Goal: Register for event/course

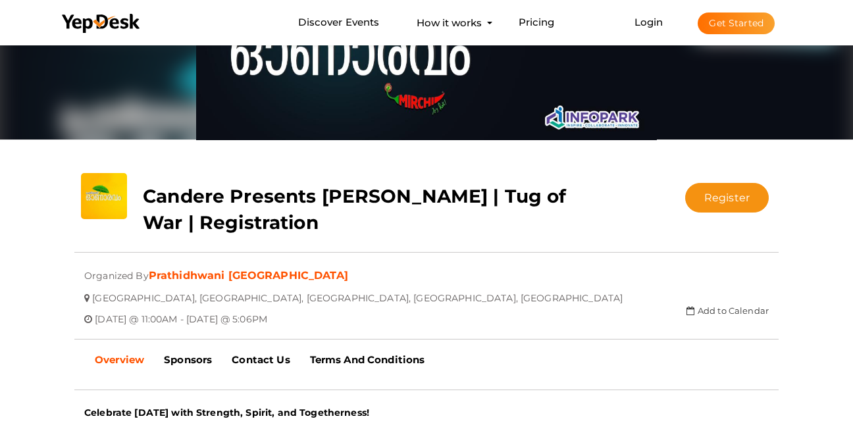
scroll to position [132, 0]
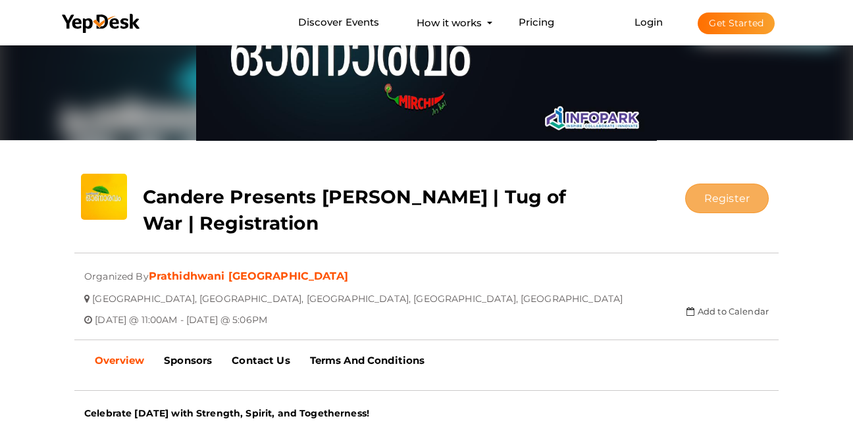
click at [734, 203] on button "Register" at bounding box center [727, 199] width 84 height 30
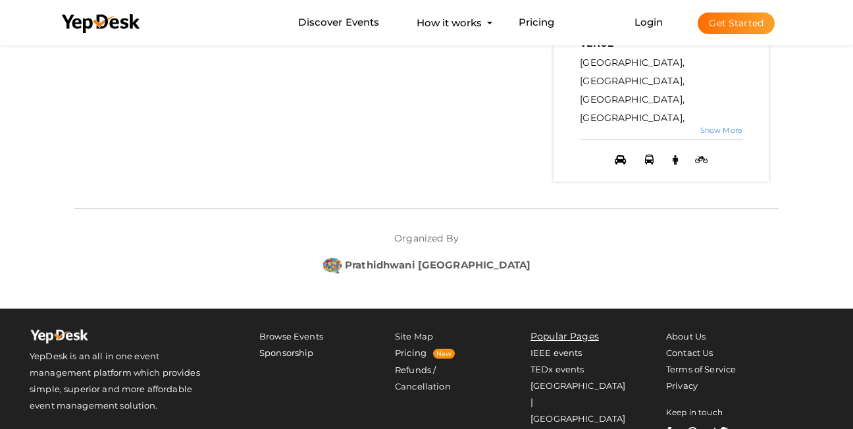
scroll to position [857, 0]
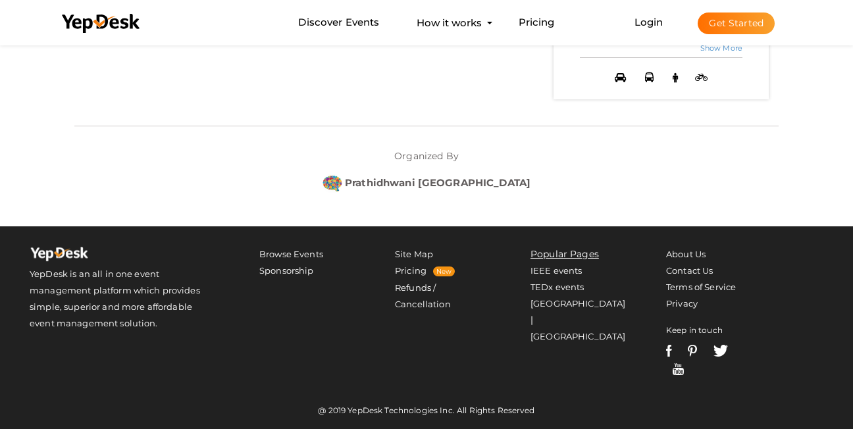
click at [727, 25] on button "Get Started" at bounding box center [735, 24] width 77 height 22
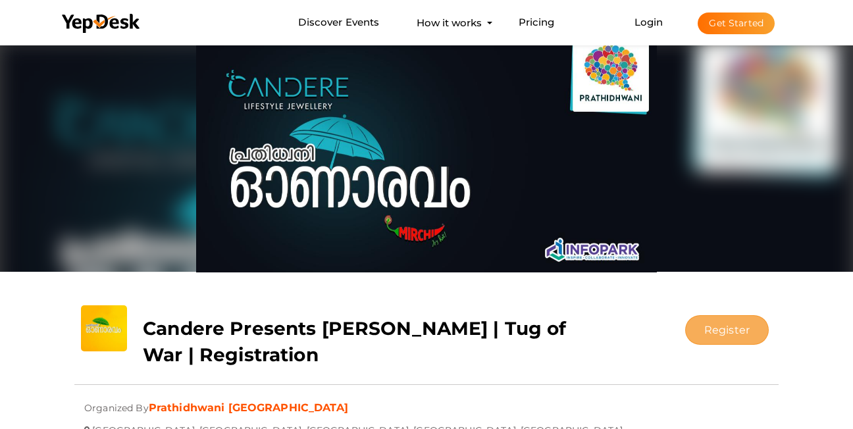
click at [752, 324] on button "Register" at bounding box center [727, 330] width 84 height 30
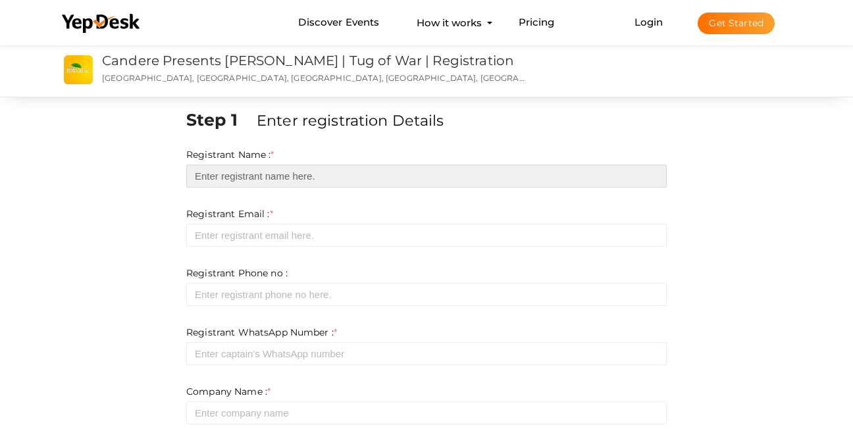
click at [255, 169] on input "text" at bounding box center [426, 175] width 480 height 23
paste input "[PERSON_NAME]"
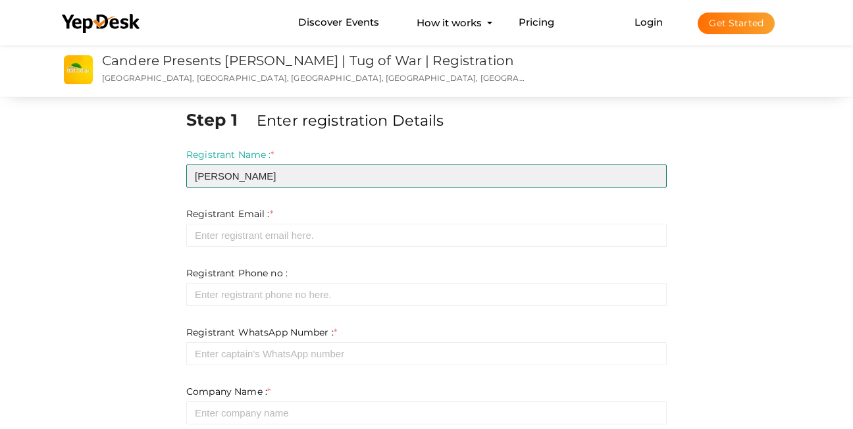
drag, startPoint x: 284, startPoint y: 178, endPoint x: 114, endPoint y: 191, distance: 170.2
paste input "Merphil"
type input "[PERSON_NAME]"
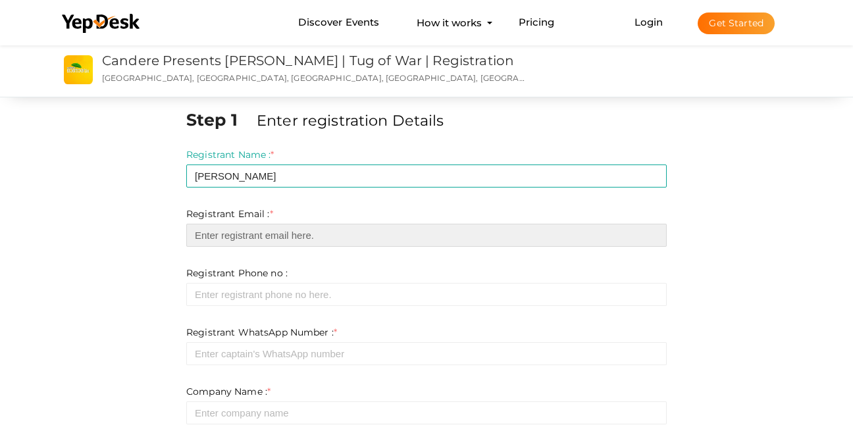
click at [262, 236] on input "email" at bounding box center [426, 235] width 480 height 23
type input "[EMAIL_ADDRESS][DOMAIN_NAME]"
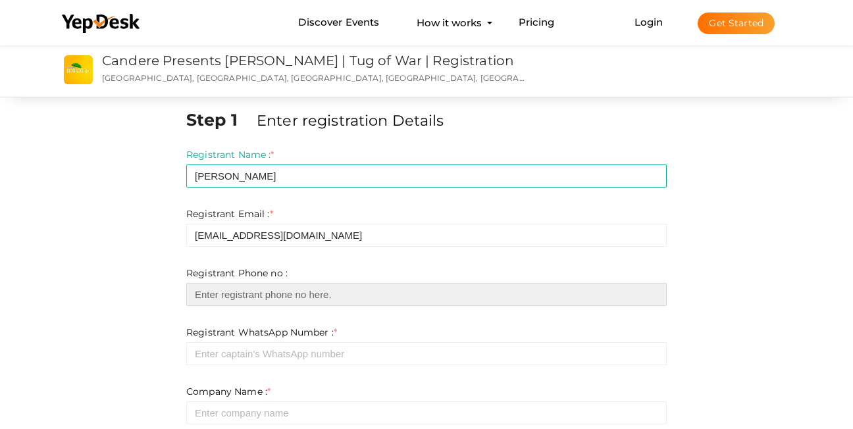
type input "09645020253"
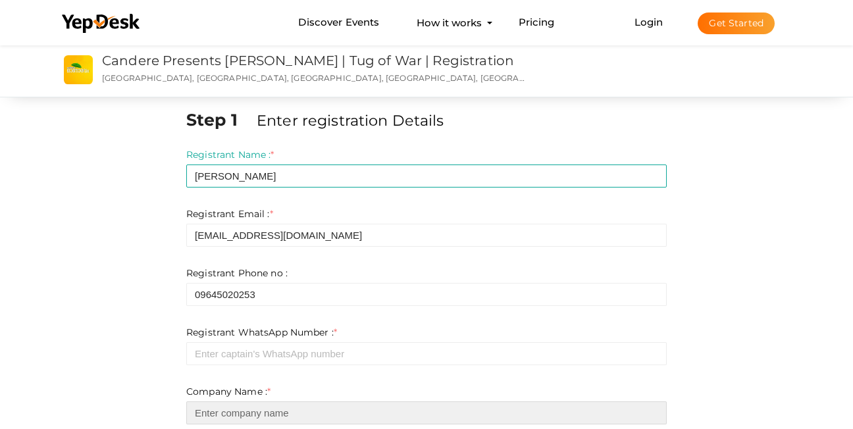
type input "Mantle solutions Pvt Ltd."
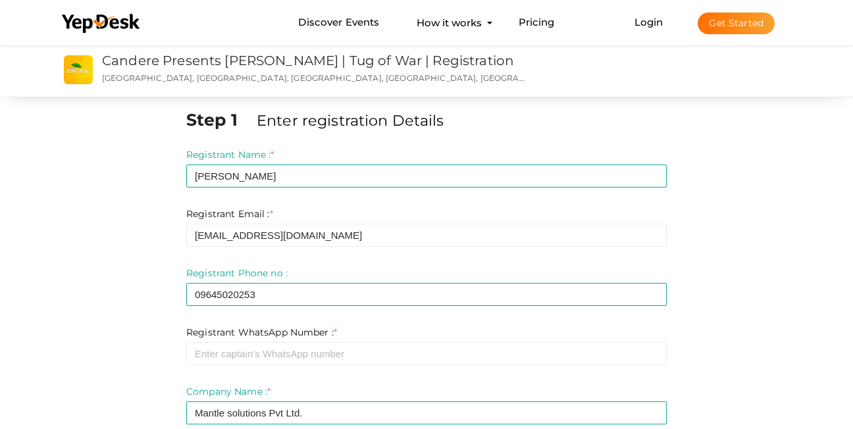
select select "0"
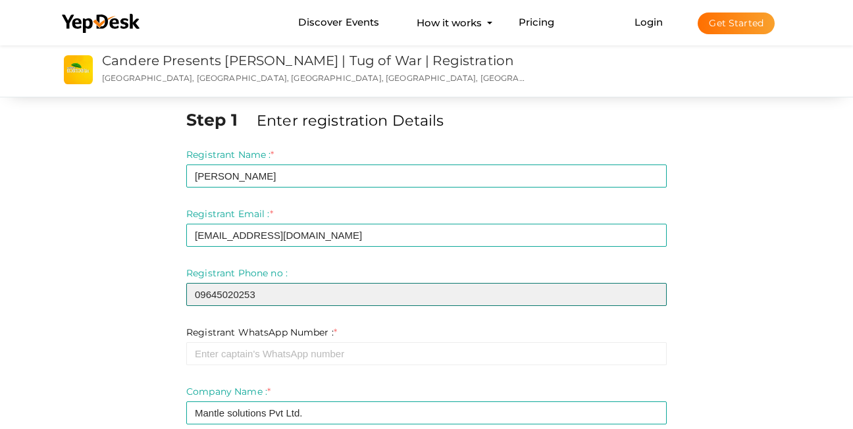
drag, startPoint x: 267, startPoint y: 293, endPoint x: -34, endPoint y: 270, distance: 301.5
click at [0, 270] on html "Discover Events How it works Powerful Registration / Ticketing Start selling yo…" at bounding box center [426, 214] width 853 height 429
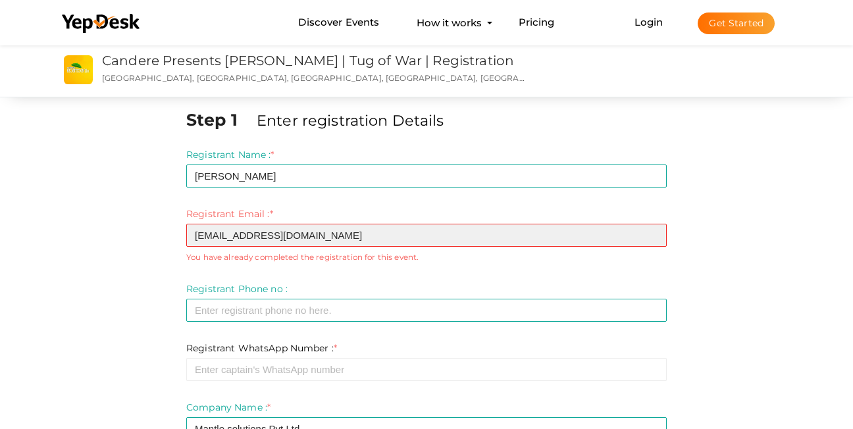
click at [435, 230] on input "[EMAIL_ADDRESS][DOMAIN_NAME]" at bounding box center [426, 235] width 480 height 23
click at [193, 234] on input "[EMAIL_ADDRESS][DOMAIN_NAME]" at bounding box center [426, 235] width 480 height 23
click at [411, 231] on input "[EMAIL_ADDRESS][DOMAIN_NAME]" at bounding box center [426, 235] width 480 height 23
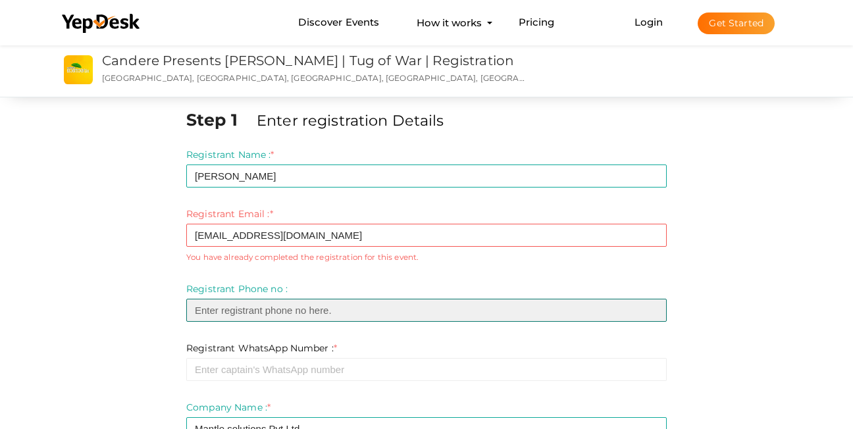
click at [570, 313] on input "number" at bounding box center [426, 310] width 480 height 23
click at [572, 305] on input "number" at bounding box center [426, 310] width 480 height 23
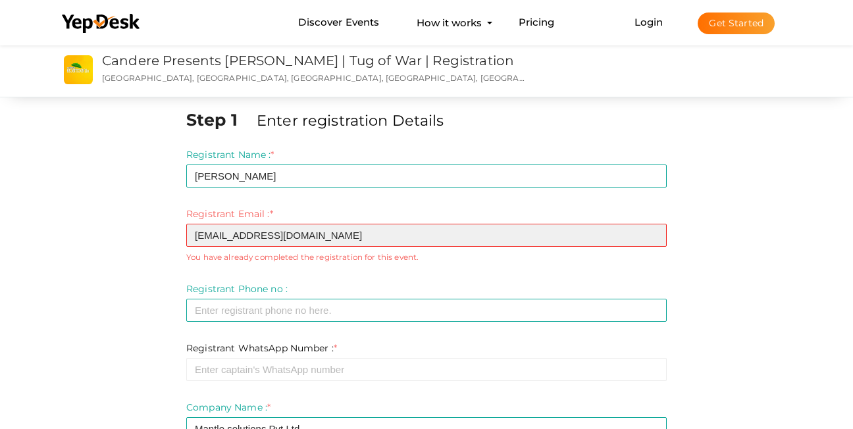
drag, startPoint x: 384, startPoint y: 234, endPoint x: 68, endPoint y: 216, distance: 315.6
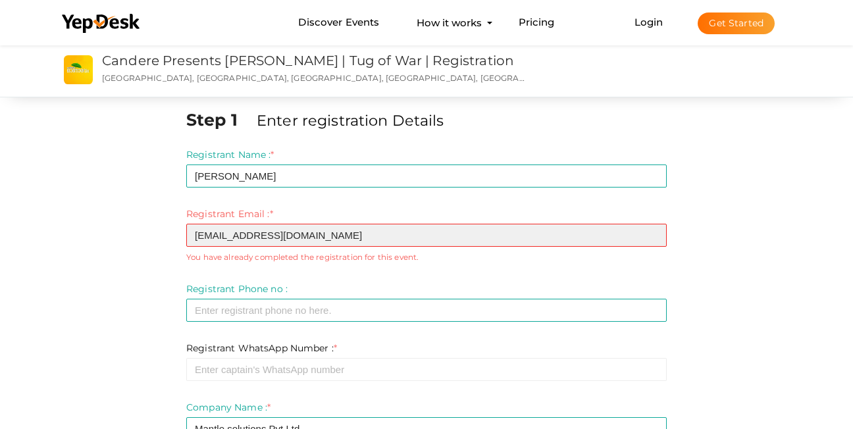
drag, startPoint x: 403, startPoint y: 241, endPoint x: -34, endPoint y: 202, distance: 437.9
click at [0, 202] on html "Discover Events How it works Powerful Registration / Ticketing Start selling yo…" at bounding box center [426, 214] width 853 height 429
paste input "[EMAIL_ADDRESS][DOMAIN_NAME]"
type input "[EMAIL_ADDRESS][DOMAIN_NAME]"
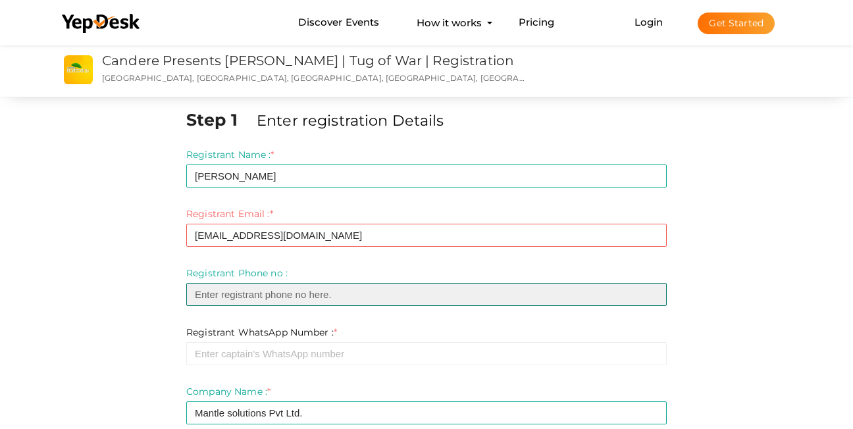
click at [216, 286] on input "number" at bounding box center [426, 294] width 480 height 23
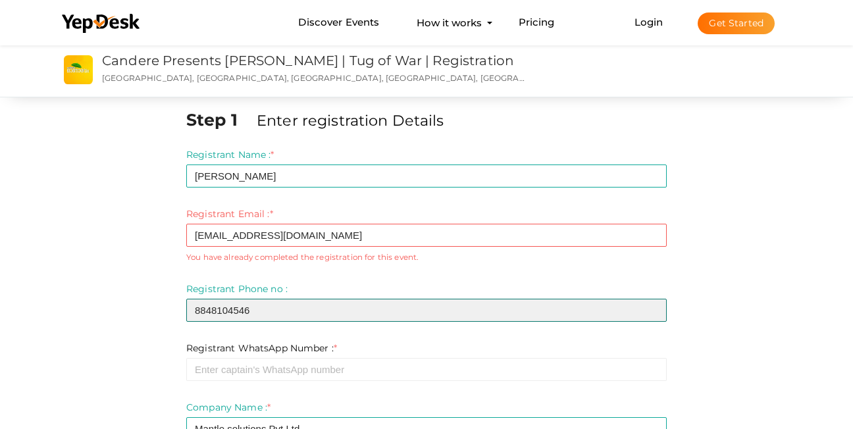
type input "8848104546"
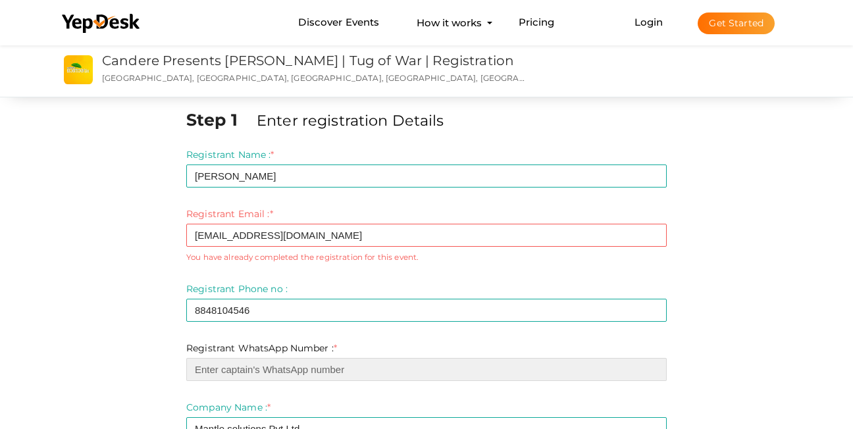
click at [243, 369] on input "number" at bounding box center [426, 369] width 480 height 23
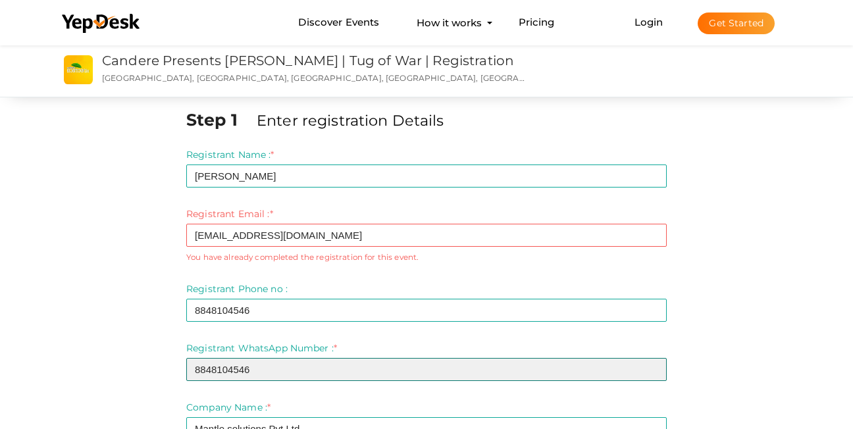
type input "8848104546"
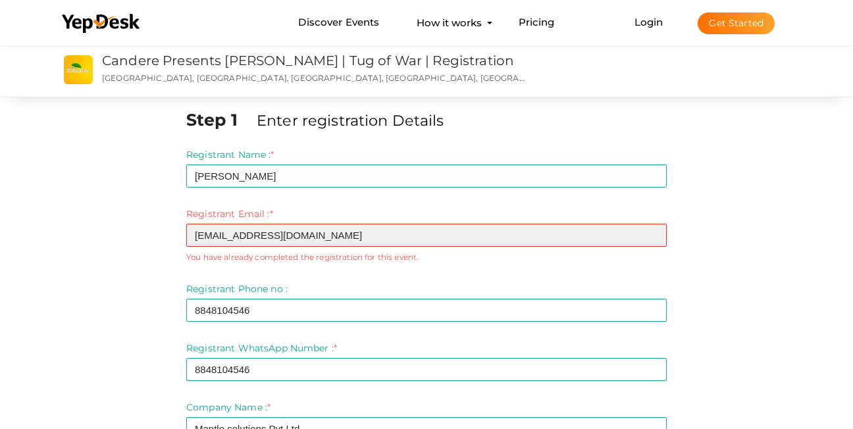
drag, startPoint x: 378, startPoint y: 238, endPoint x: 111, endPoint y: 224, distance: 268.1
paste input "[PERSON_NAME] <[EMAIL_ADDRESS][DOMAIN_NAME]>"
drag, startPoint x: 274, startPoint y: 235, endPoint x: 184, endPoint y: 239, distance: 89.6
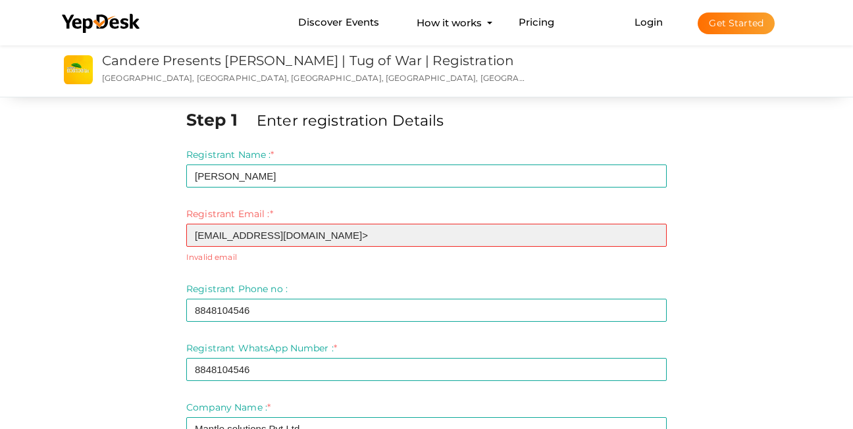
click at [424, 240] on input "[EMAIL_ADDRESS][DOMAIN_NAME]>" at bounding box center [426, 235] width 480 height 23
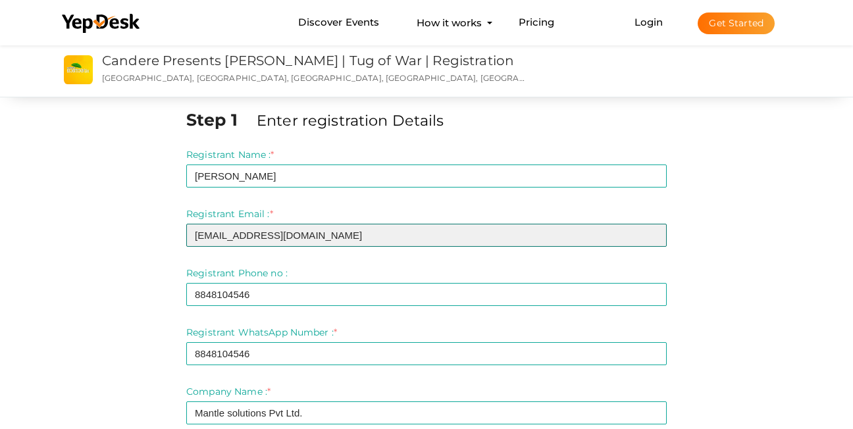
type input "[EMAIL_ADDRESS][DOMAIN_NAME]"
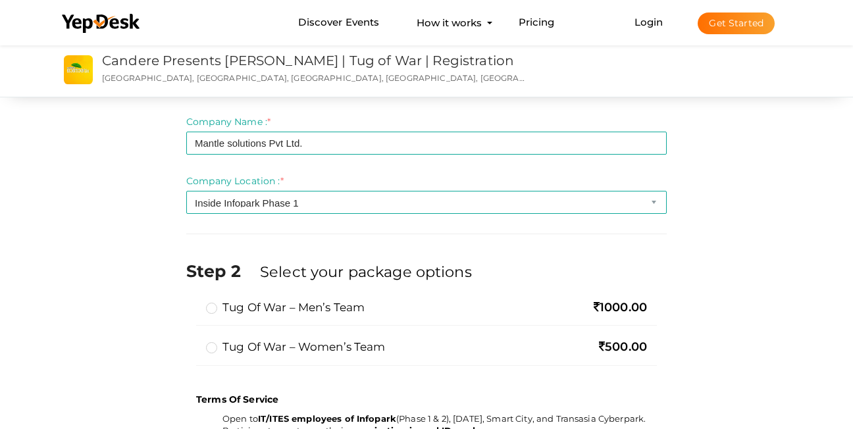
scroll to position [329, 0]
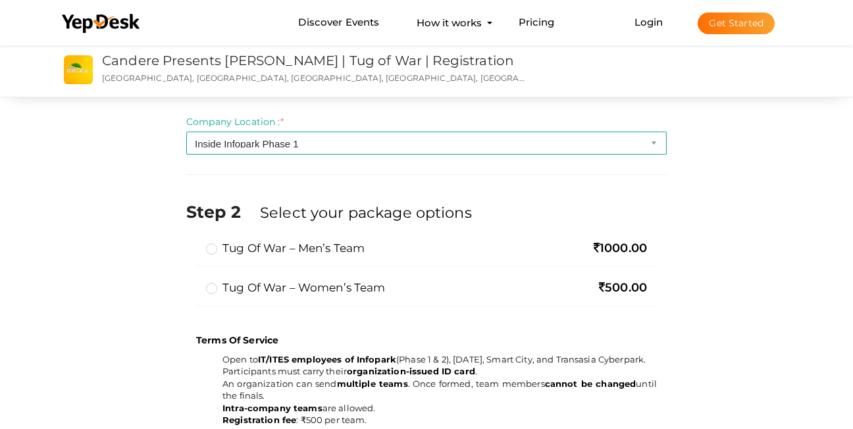
click at [217, 283] on label "Tug of War – Women’s Team" at bounding box center [296, 288] width 180 height 16
click at [193, 282] on input "Tug of War – Women’s Team" at bounding box center [193, 282] width 0 height 0
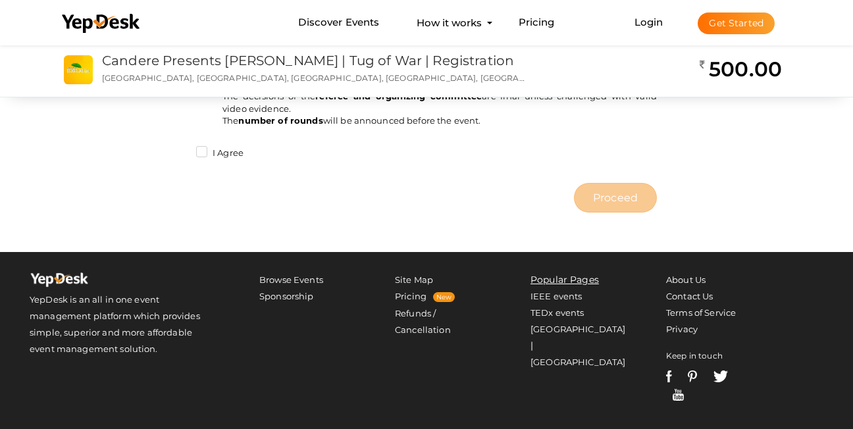
scroll to position [849, 0]
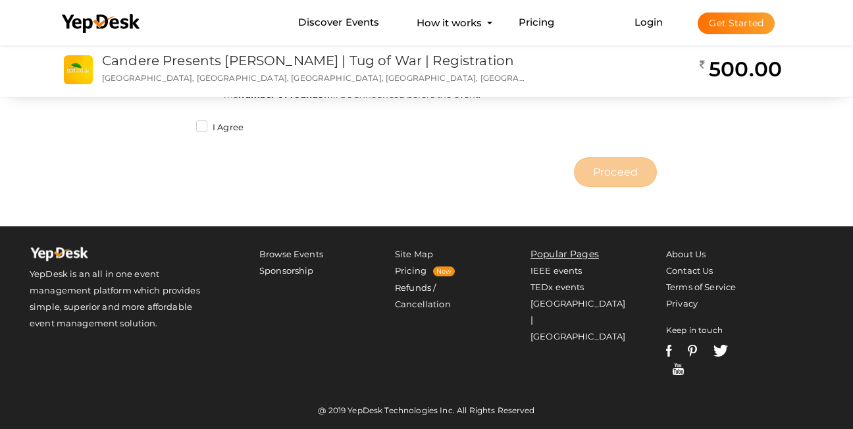
click at [203, 122] on label "I Agree" at bounding box center [219, 127] width 47 height 13
click at [183, 124] on input "I Agree" at bounding box center [183, 124] width 0 height 0
click at [611, 170] on span "Proceed" at bounding box center [615, 171] width 45 height 15
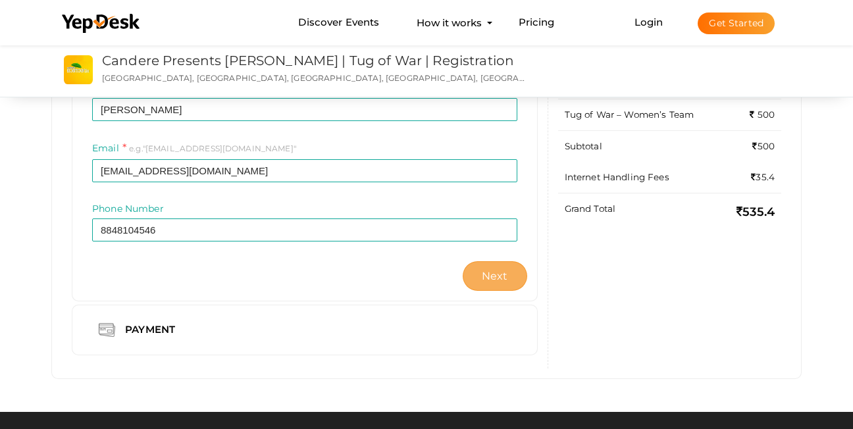
scroll to position [197, 0]
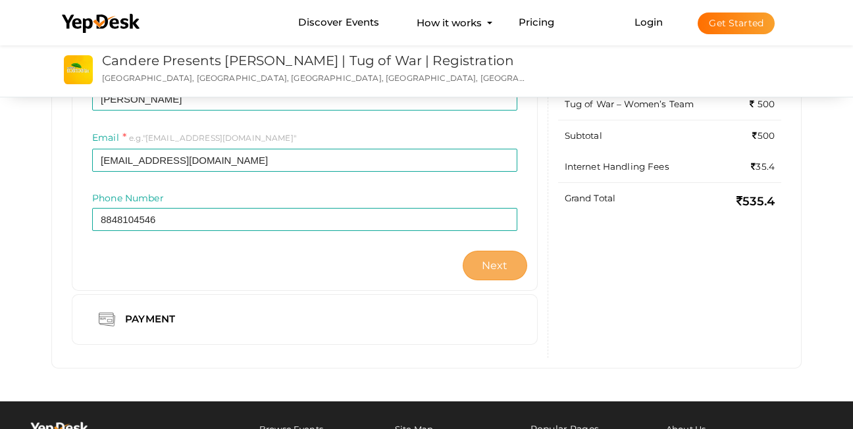
click at [489, 272] on button "Next" at bounding box center [495, 266] width 64 height 30
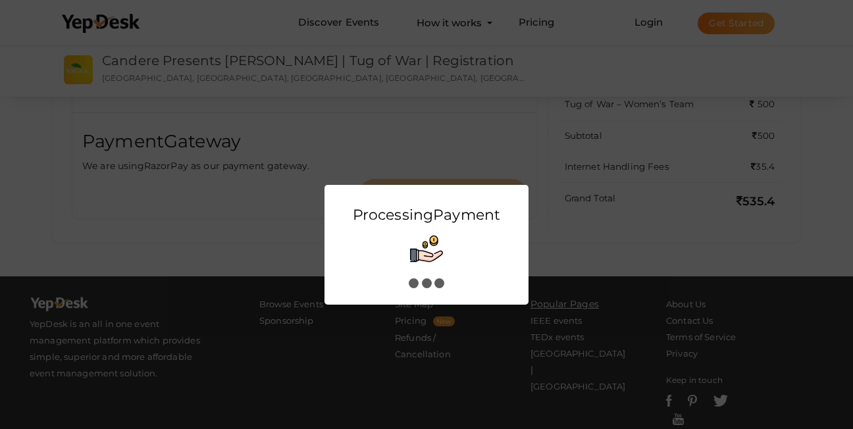
scroll to position [0, 0]
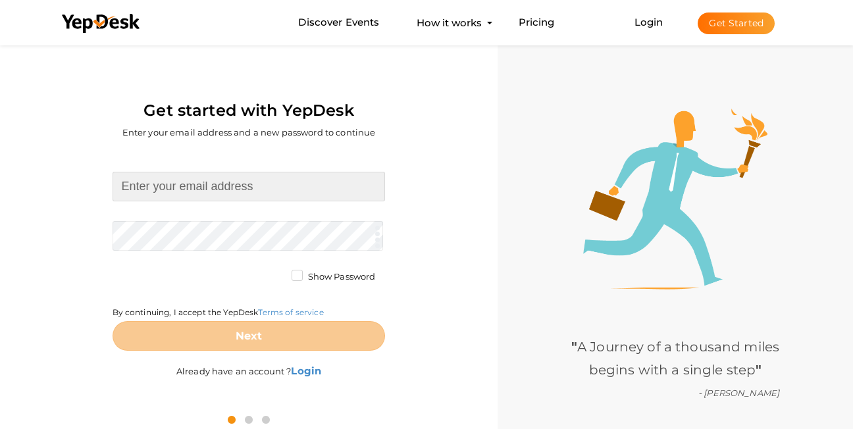
click at [213, 186] on input at bounding box center [249, 187] width 273 height 30
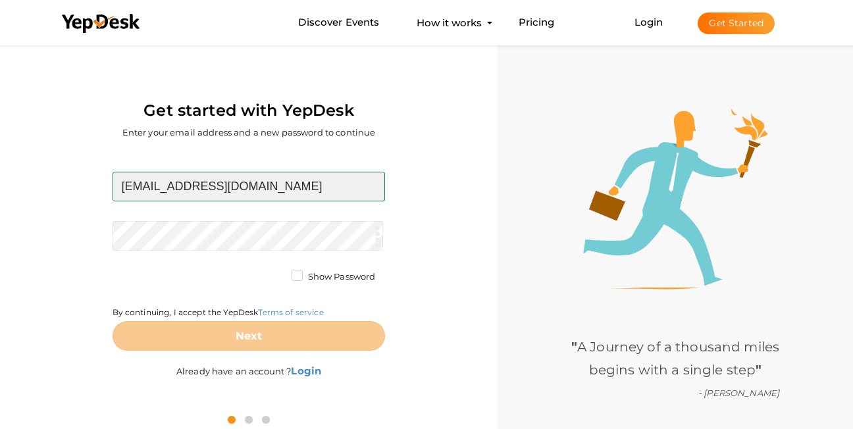
type input "abdurahmancp222@gmail.com"
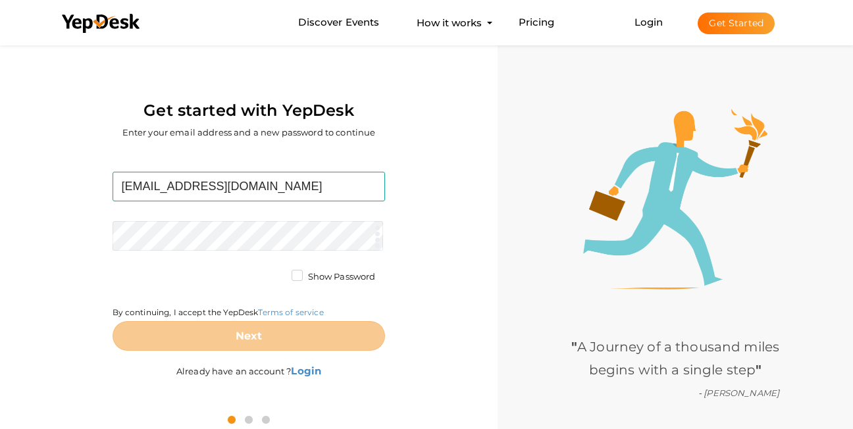
click at [757, 24] on button "Get Started" at bounding box center [735, 24] width 77 height 22
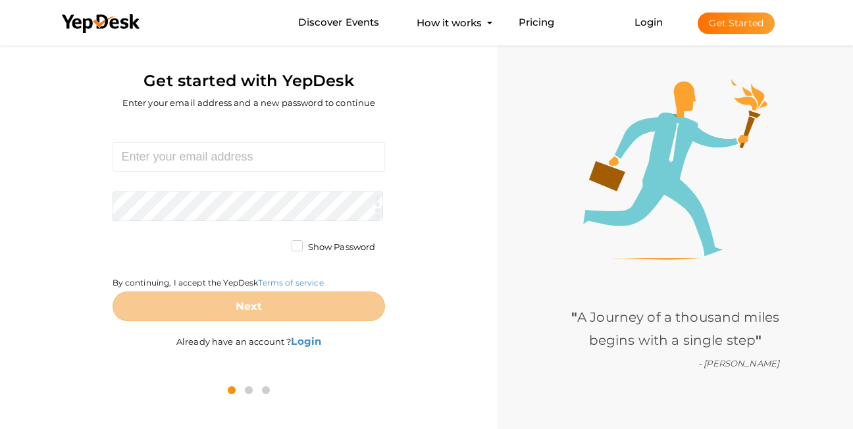
scroll to position [42, 0]
